Goal: Task Accomplishment & Management: Use online tool/utility

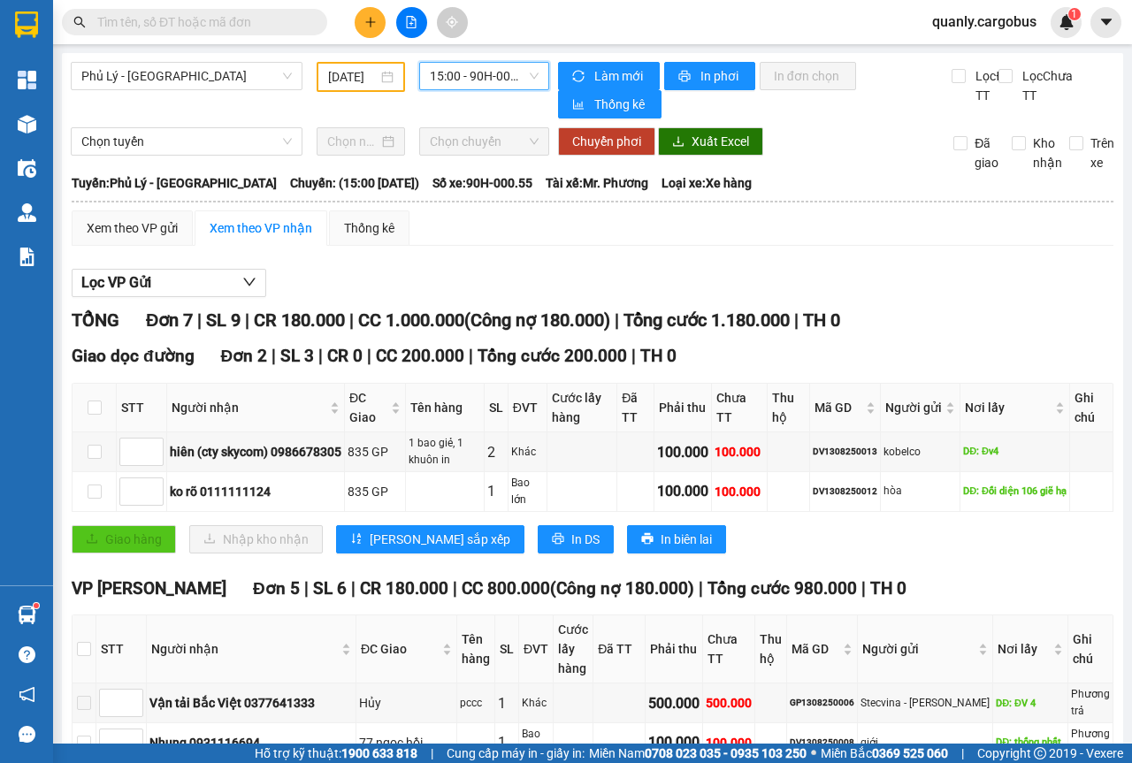
click at [528, 77] on span "15:00 - 90H-000.55" at bounding box center [484, 76] width 108 height 27
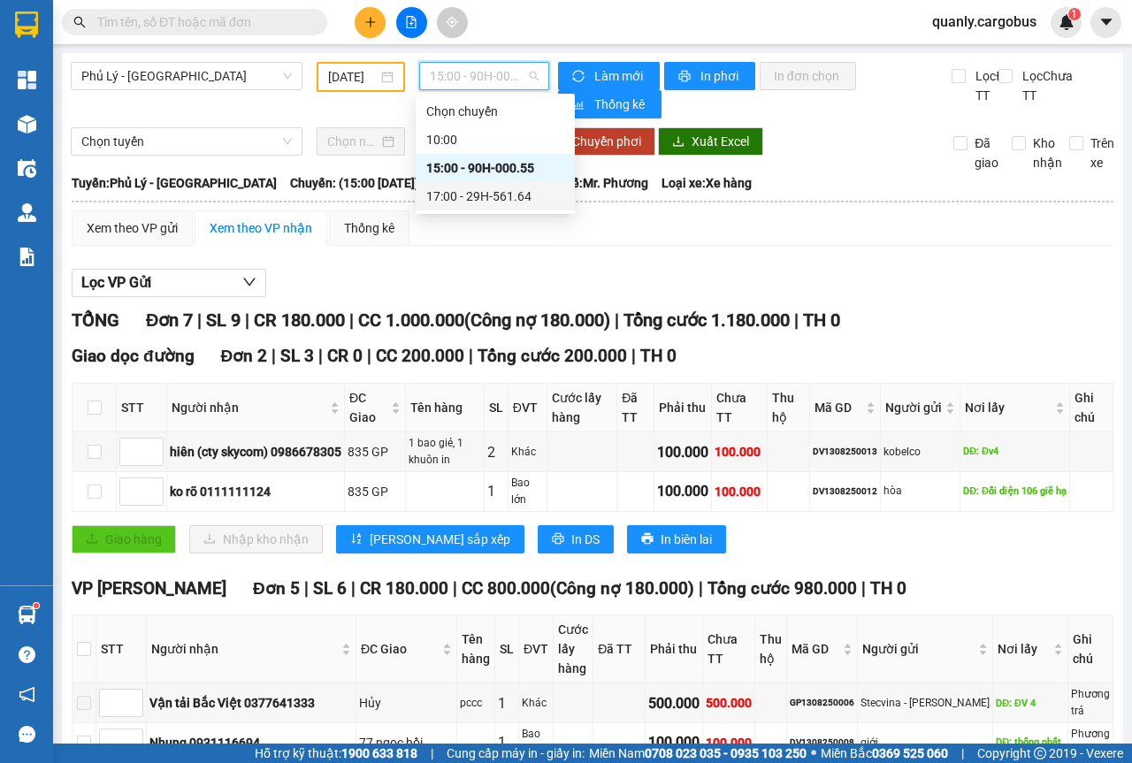
click at [506, 198] on div "17:00 - 29H-561.64" at bounding box center [495, 196] width 138 height 19
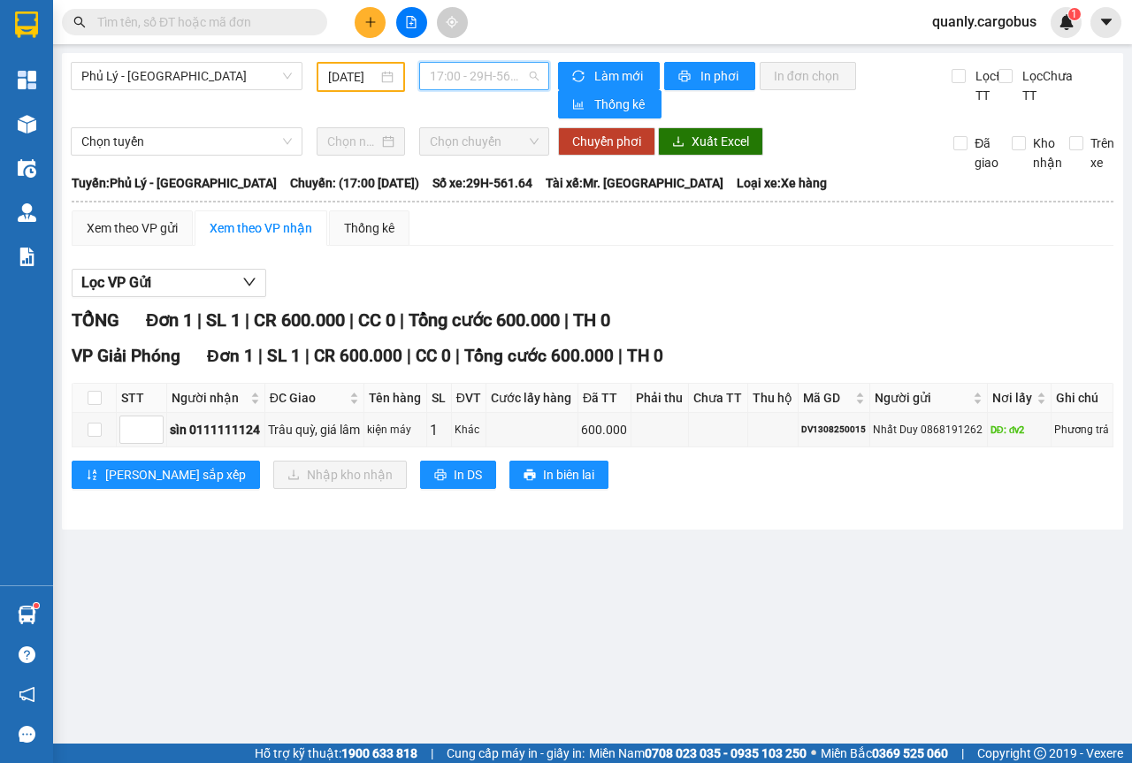
click at [535, 70] on span "17:00 - 29H-561.64" at bounding box center [484, 76] width 108 height 27
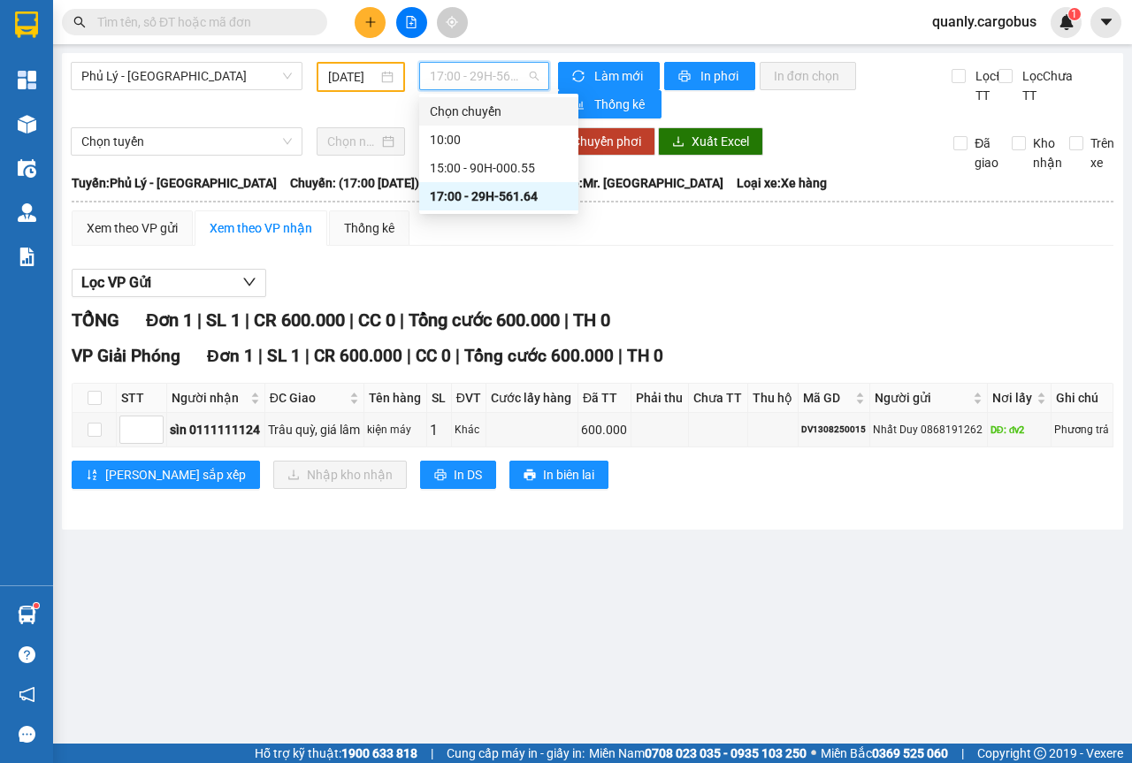
click at [392, 75] on div "[DATE]" at bounding box center [360, 76] width 65 height 19
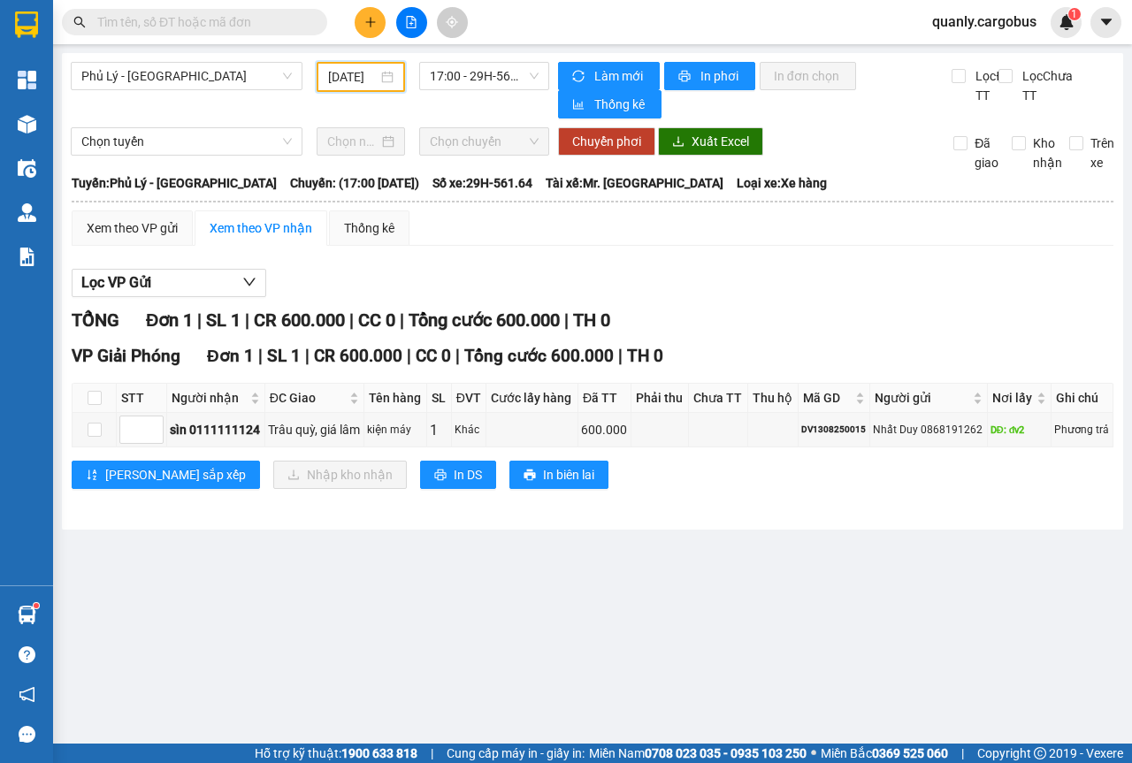
scroll to position [0, 13]
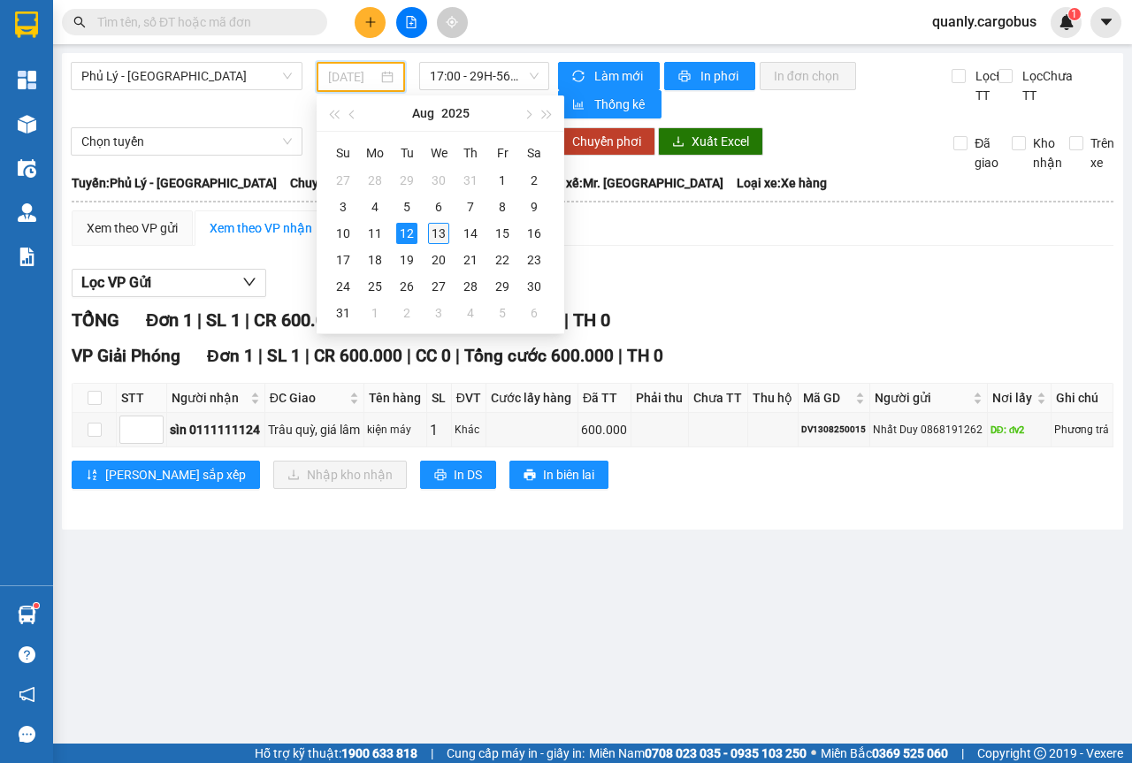
click at [441, 237] on div "13" at bounding box center [438, 233] width 21 height 21
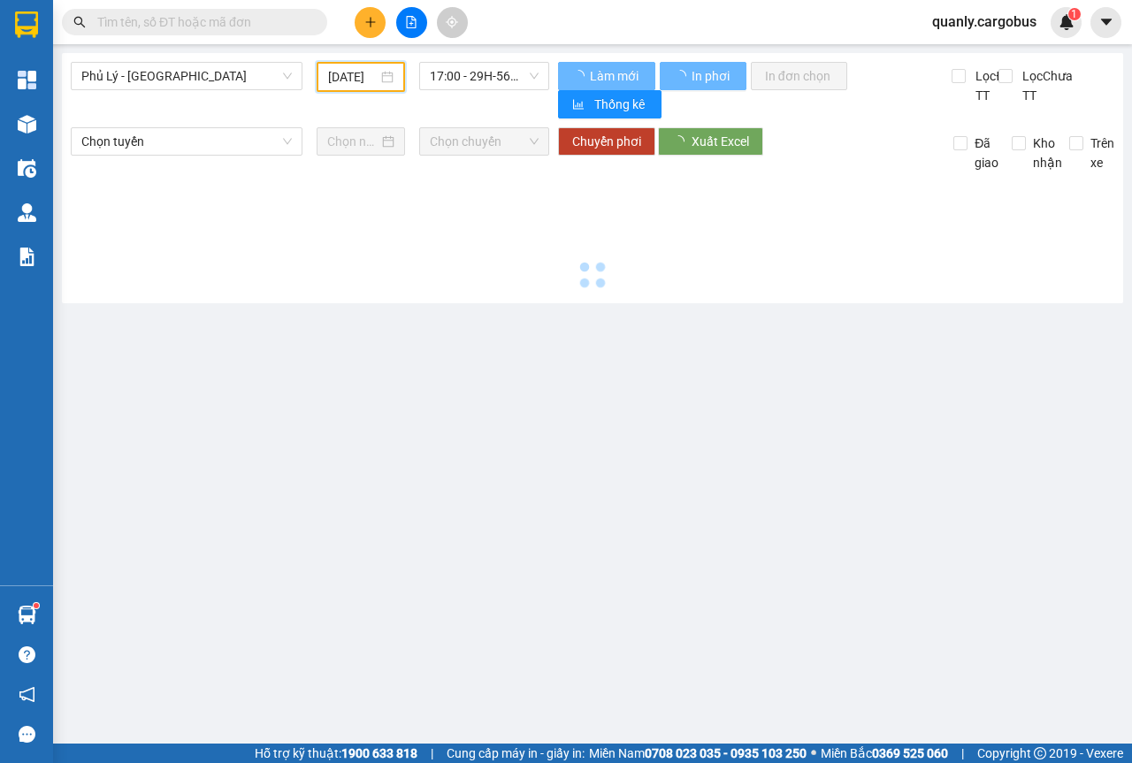
type input "[DATE]"
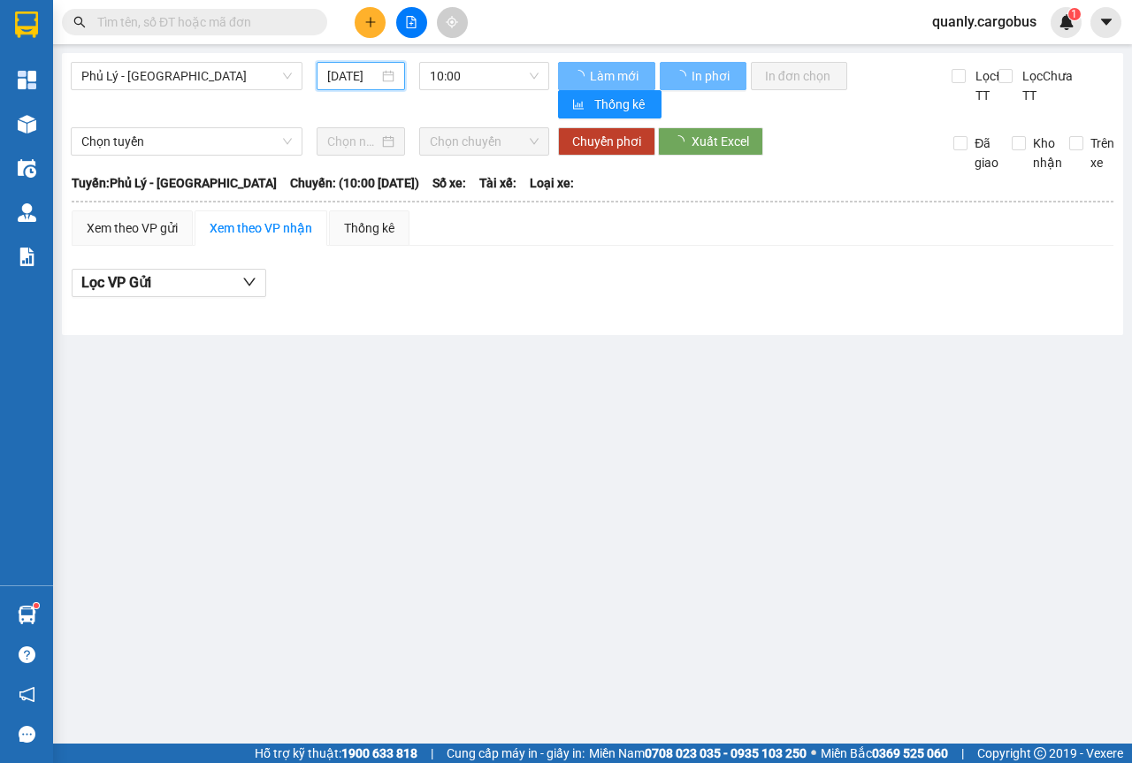
scroll to position [0, 11]
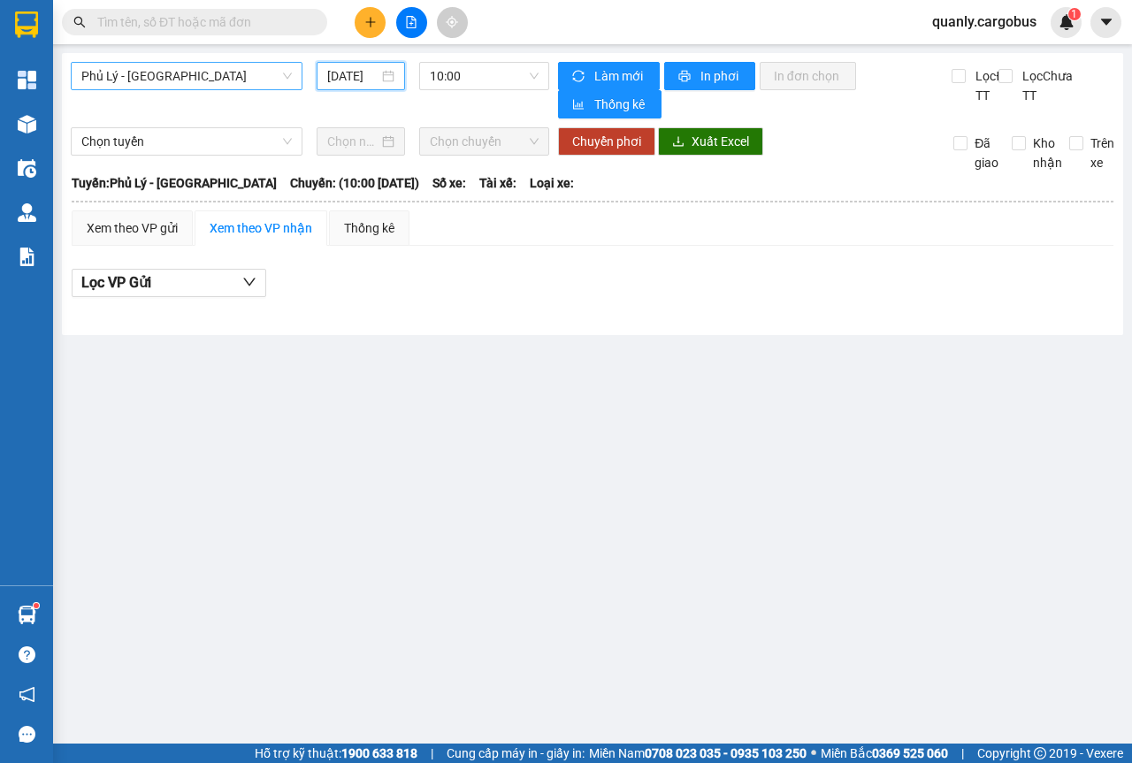
click at [287, 80] on span "Phủ Lý - [GEOGRAPHIC_DATA]" at bounding box center [186, 76] width 211 height 27
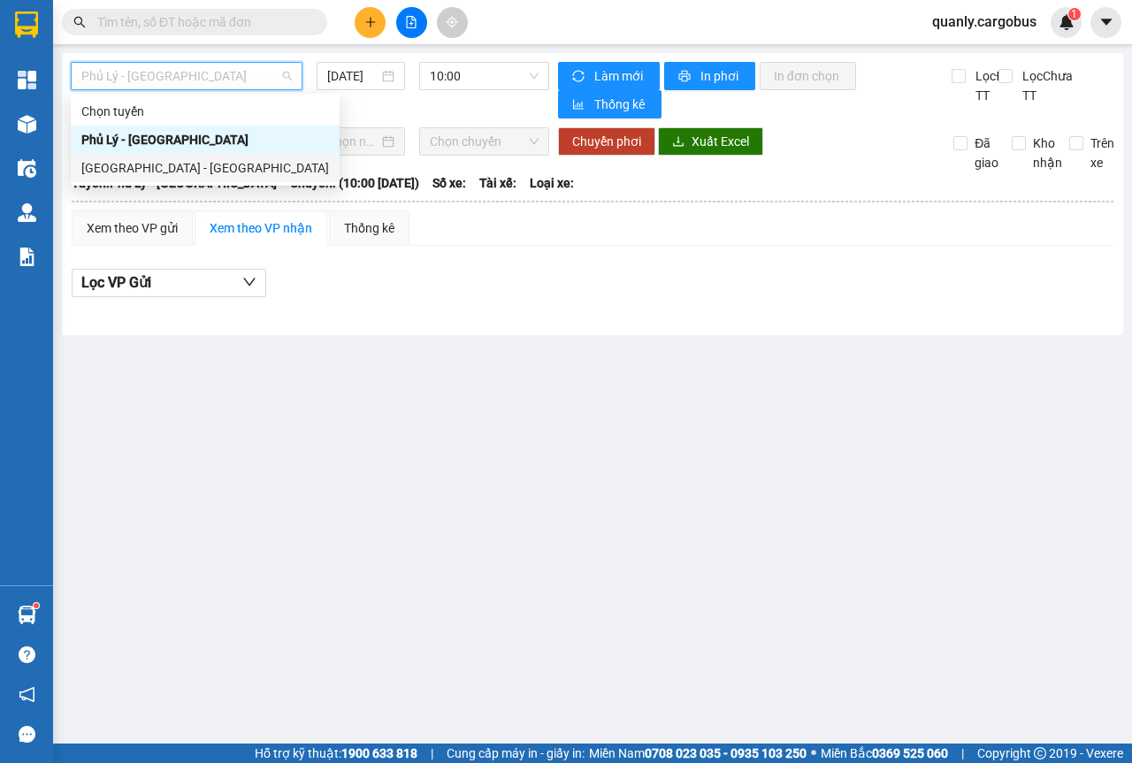
click at [157, 169] on div "[GEOGRAPHIC_DATA] - [GEOGRAPHIC_DATA]" at bounding box center [205, 167] width 248 height 19
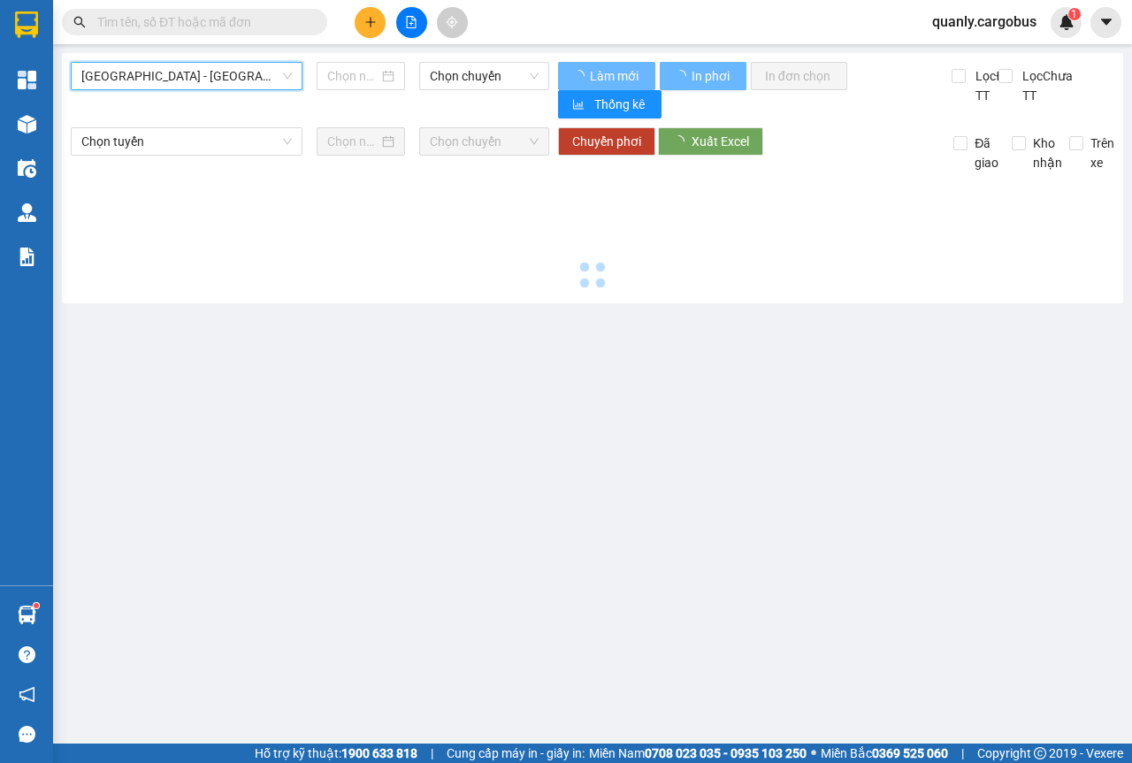
type input "[DATE]"
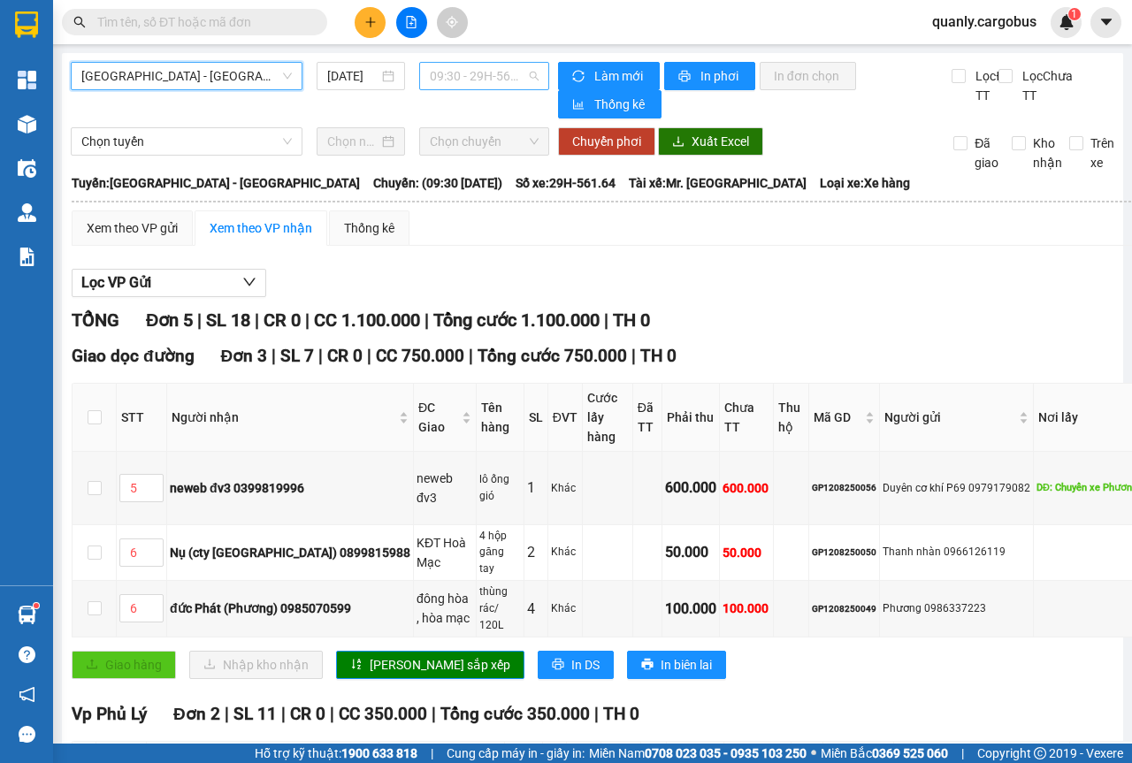
click at [524, 72] on span "09:30 - 29H-561.64" at bounding box center [484, 76] width 108 height 27
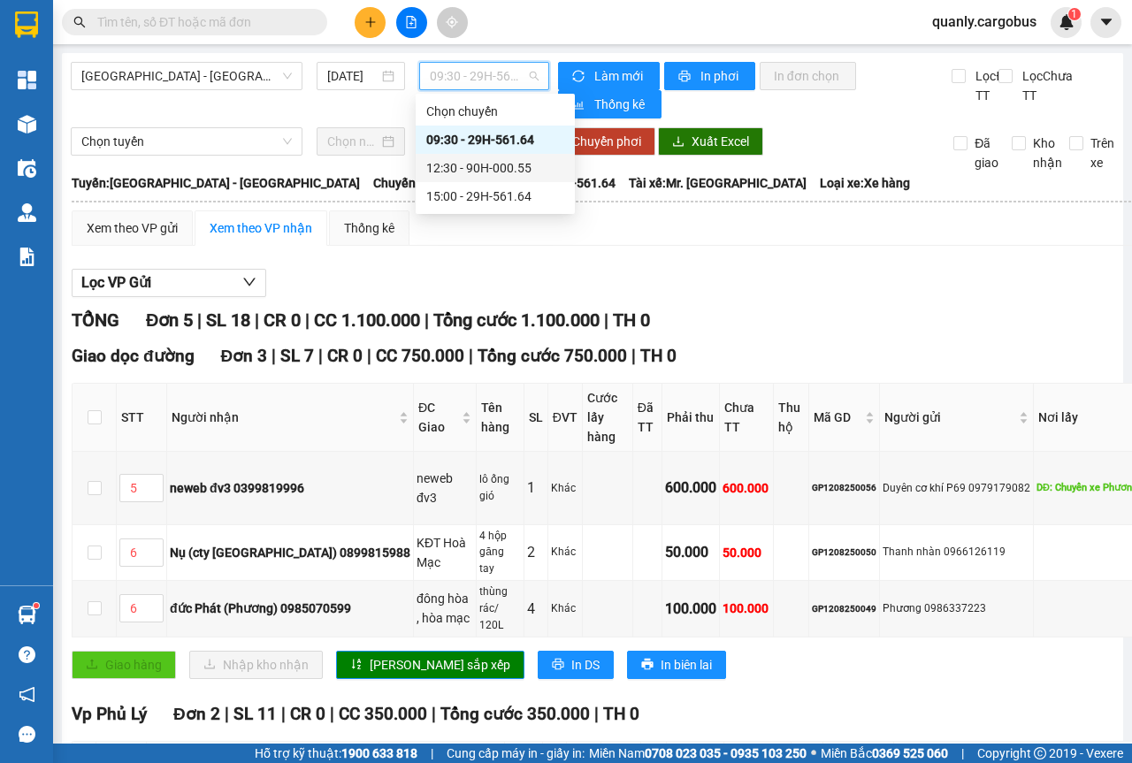
click at [475, 169] on div "12:30 - 90H-000.55" at bounding box center [495, 167] width 138 height 19
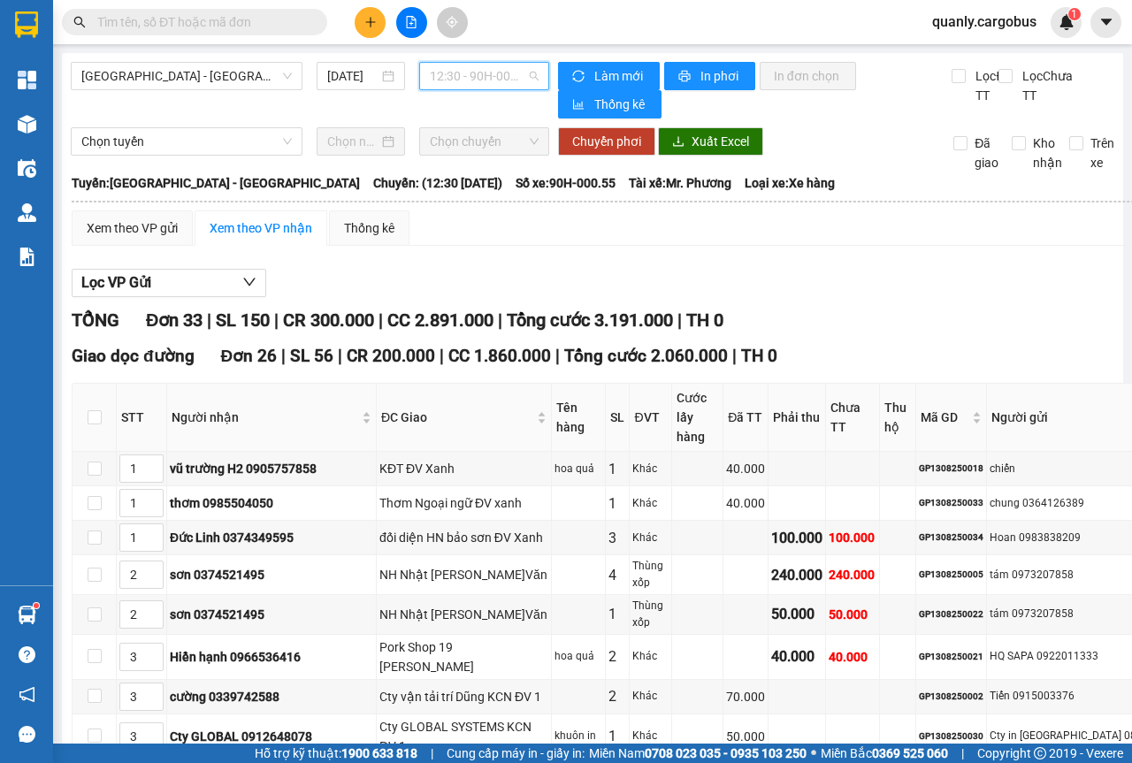
drag, startPoint x: 528, startPoint y: 75, endPoint x: 519, endPoint y: 104, distance: 30.5
click at [527, 75] on span "12:30 - 90H-000.55" at bounding box center [484, 76] width 108 height 27
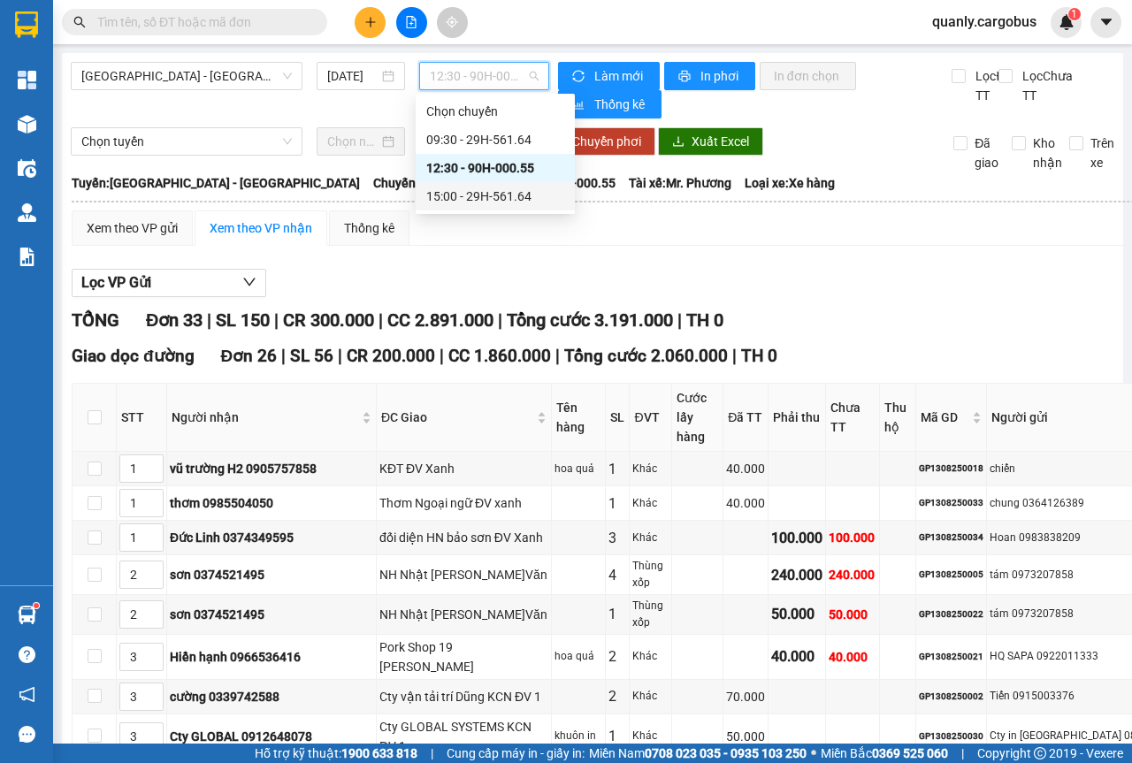
click at [495, 205] on div "15:00 - 29H-561.64" at bounding box center [495, 196] width 138 height 19
